Goal: Task Accomplishment & Management: Use online tool/utility

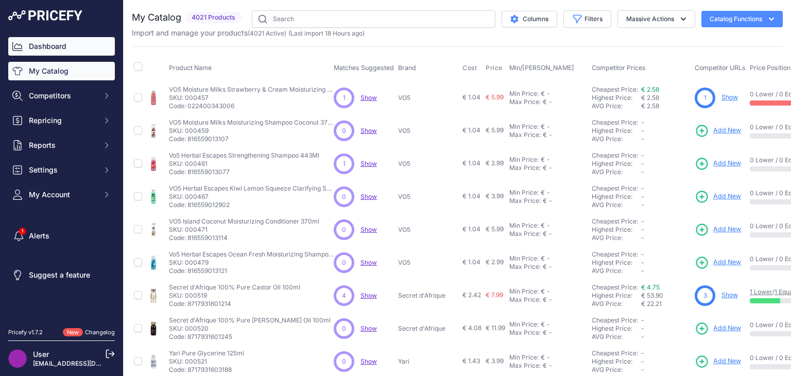
click at [64, 54] on link "Dashboard" at bounding box center [61, 46] width 107 height 19
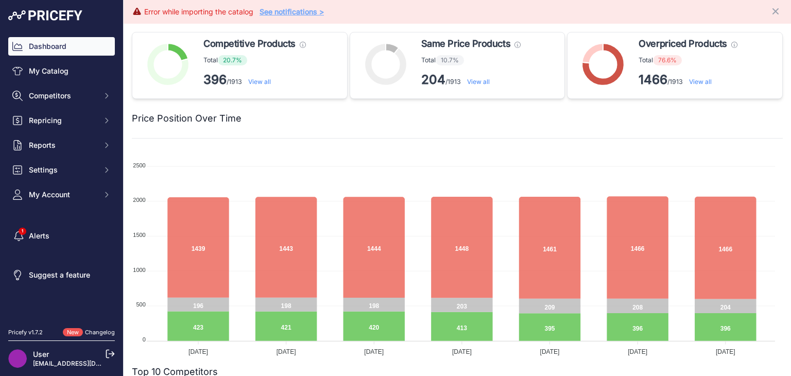
click at [701, 85] on link "View all" at bounding box center [700, 82] width 23 height 8
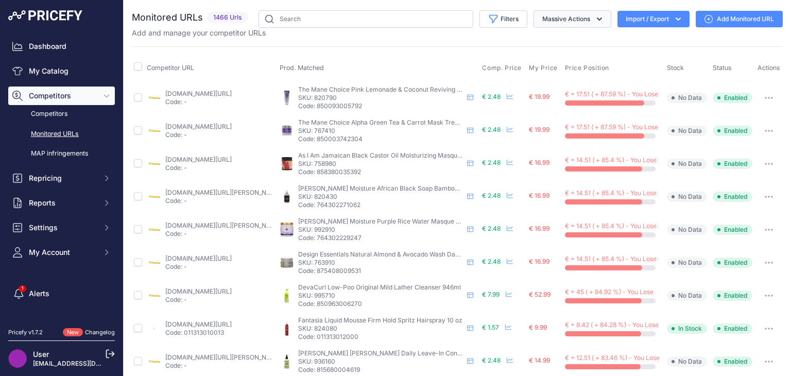
click at [595, 18] on icon "button" at bounding box center [600, 19] width 10 height 10
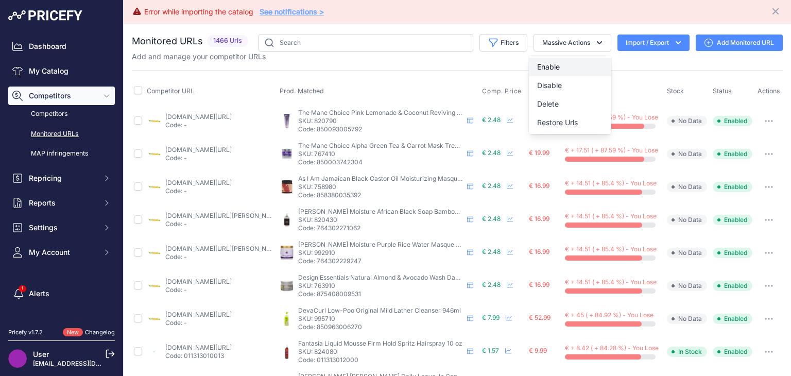
click at [552, 63] on button "Enable" at bounding box center [570, 67] width 82 height 19
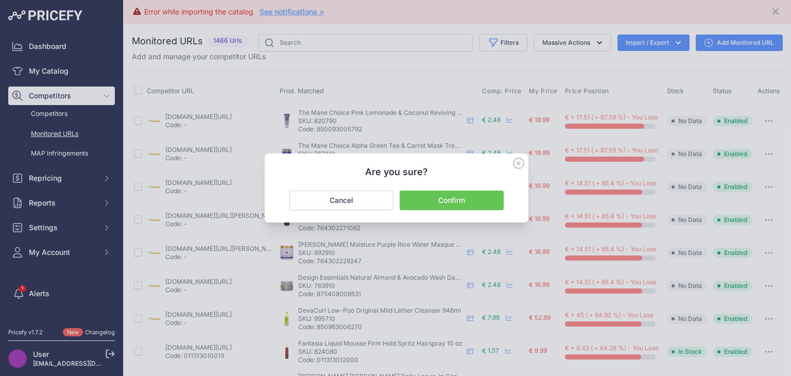
click at [447, 206] on button "Confirm" at bounding box center [452, 201] width 104 height 20
